Goal: Task Accomplishment & Management: Manage account settings

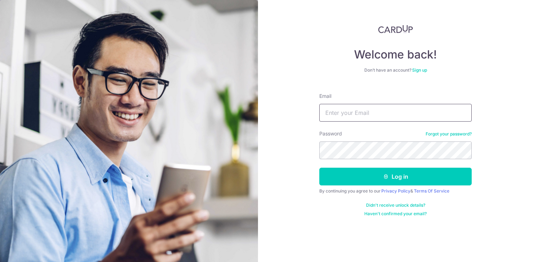
click at [342, 113] on input "Email" at bounding box center [396, 113] width 152 height 18
type input "Chintanrulz@gmail.com"
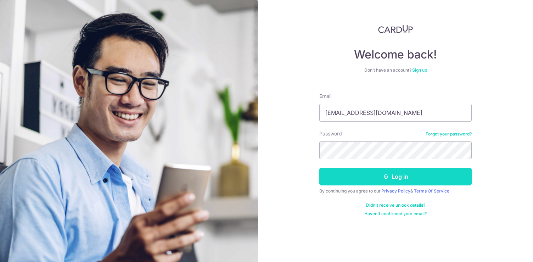
click at [369, 179] on button "Log in" at bounding box center [396, 177] width 152 height 18
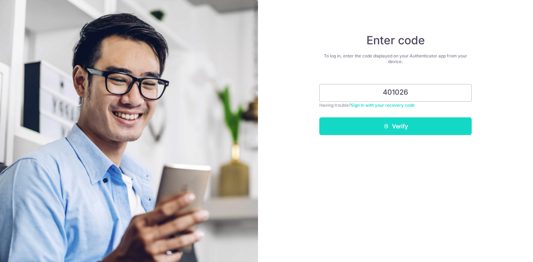
type input "401026"
click at [359, 124] on button "Verify" at bounding box center [396, 126] width 152 height 18
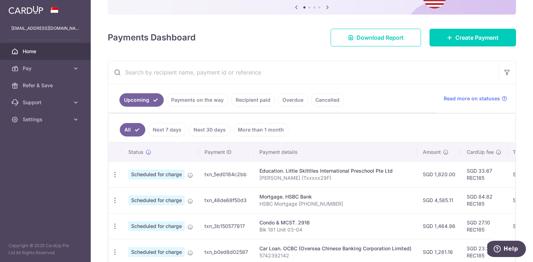
click at [210, 99] on link "Payments on the way" at bounding box center [198, 99] width 62 height 13
